Goal: Find specific page/section: Find specific page/section

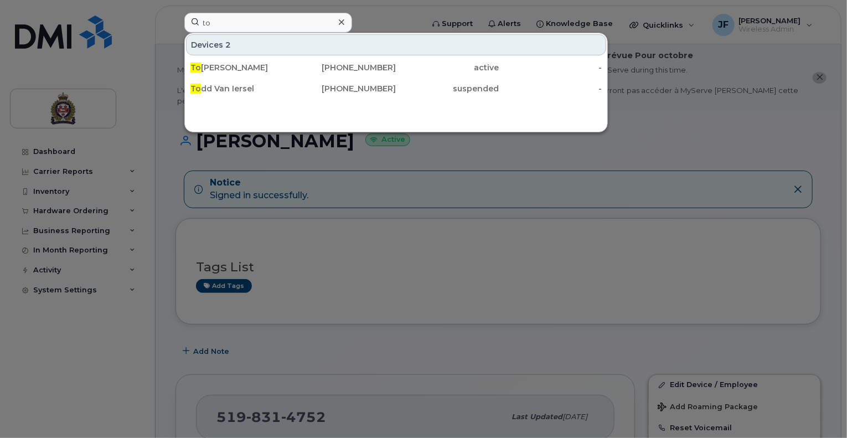
type input "t"
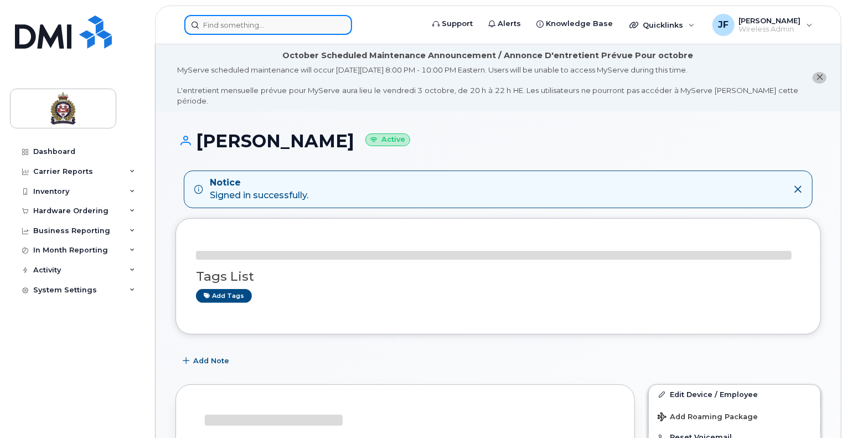
click at [235, 29] on input at bounding box center [268, 25] width 168 height 20
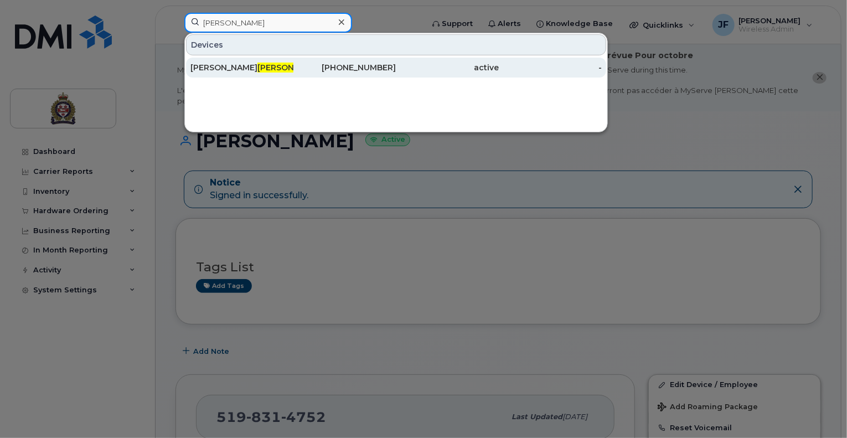
type input "[PERSON_NAME]"
